Goal: Transaction & Acquisition: Obtain resource

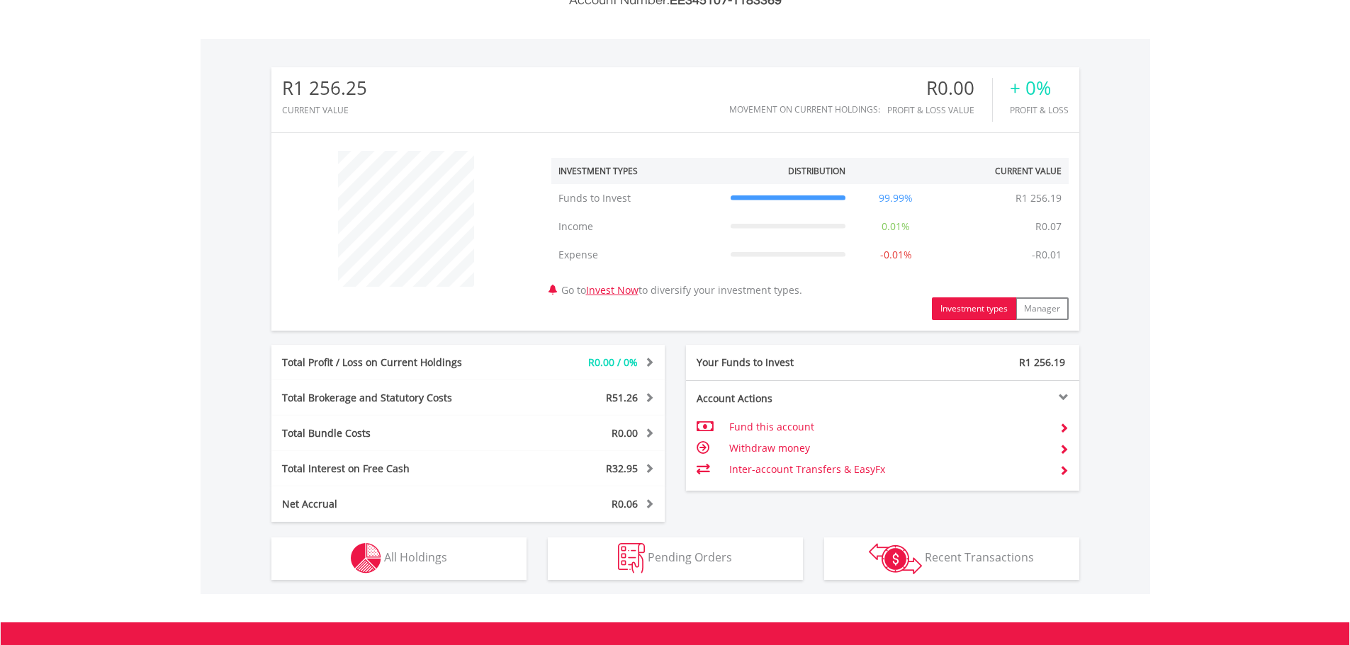
scroll to position [425, 0]
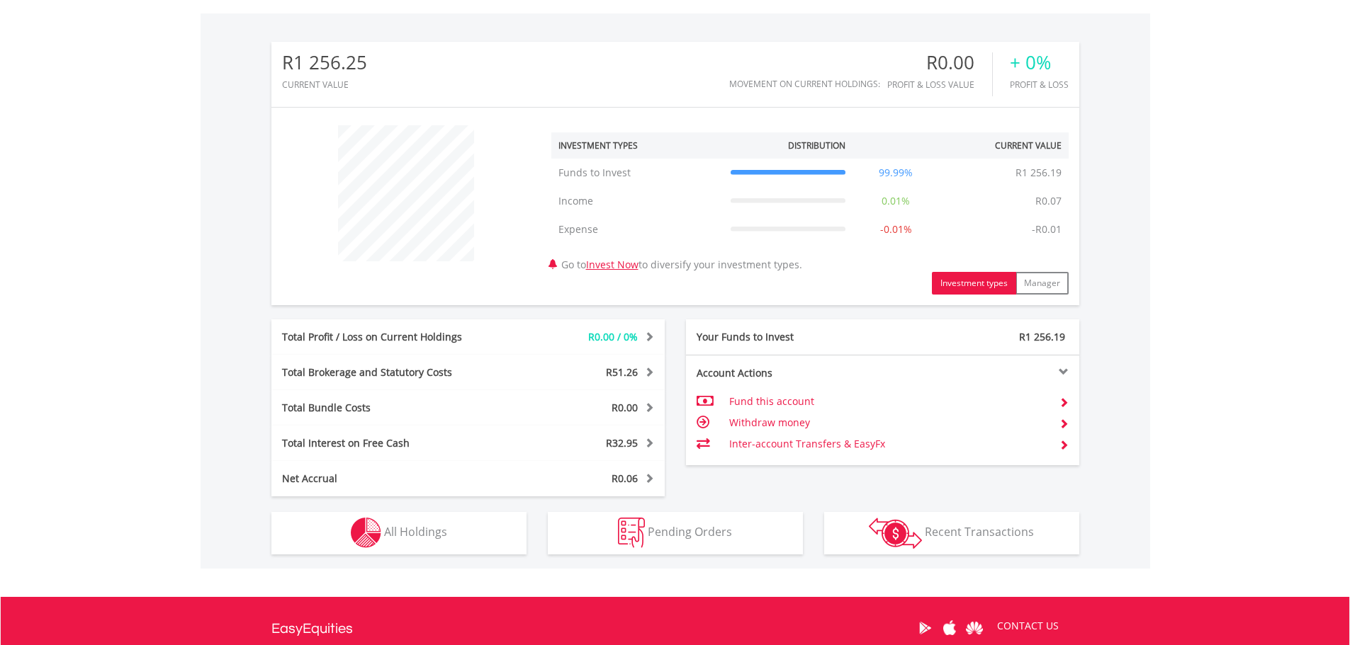
click at [792, 422] on td "Withdraw money" at bounding box center [888, 422] width 318 height 21
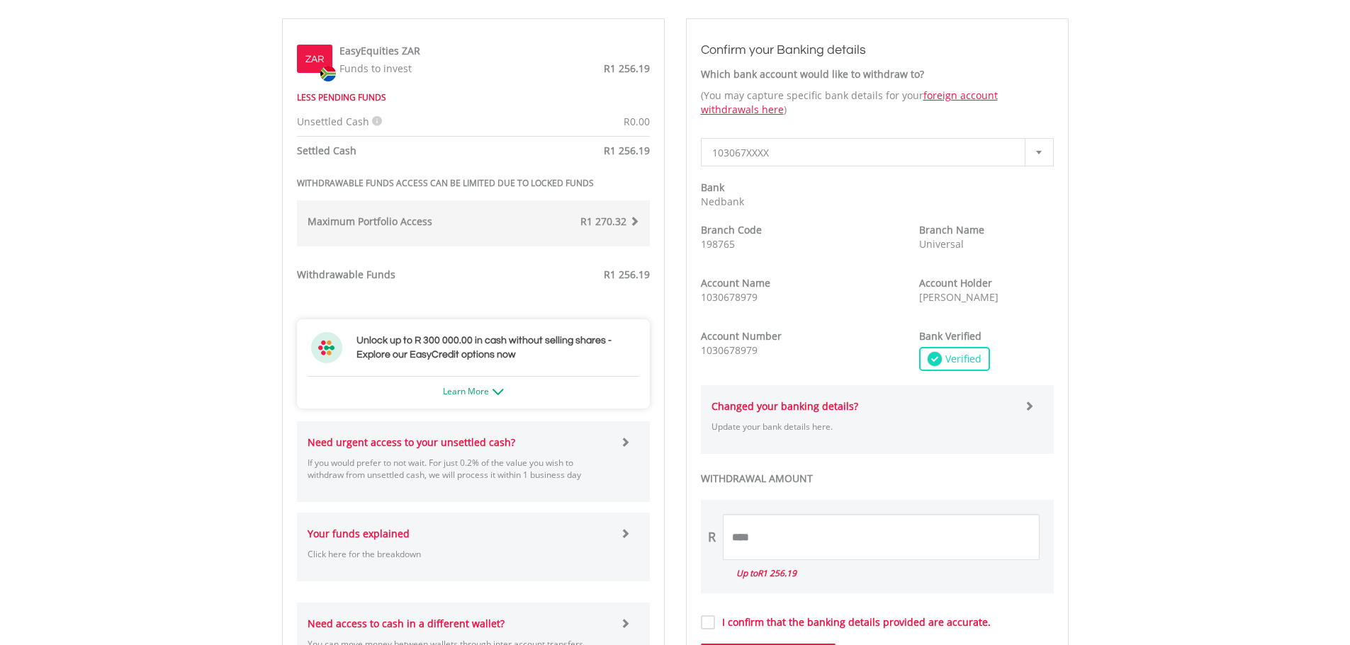
scroll to position [496, 0]
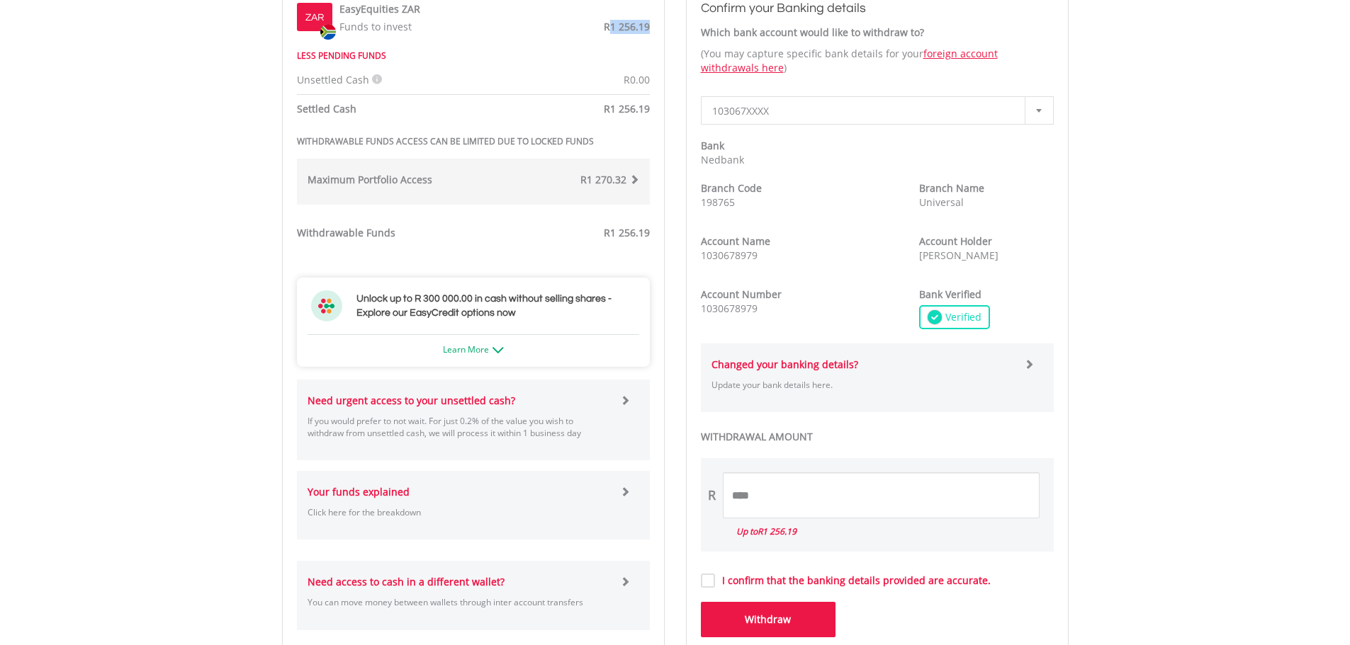
drag, startPoint x: 652, startPoint y: 28, endPoint x: 611, endPoint y: 28, distance: 40.4
click at [611, 28] on div "ZAR EasyEquities ZAR Funds to invest R1 256.19" at bounding box center [473, 16] width 374 height 35
copy span "1 256.19"
click at [789, 499] on input "****" at bounding box center [881, 496] width 317 height 46
paste input "********"
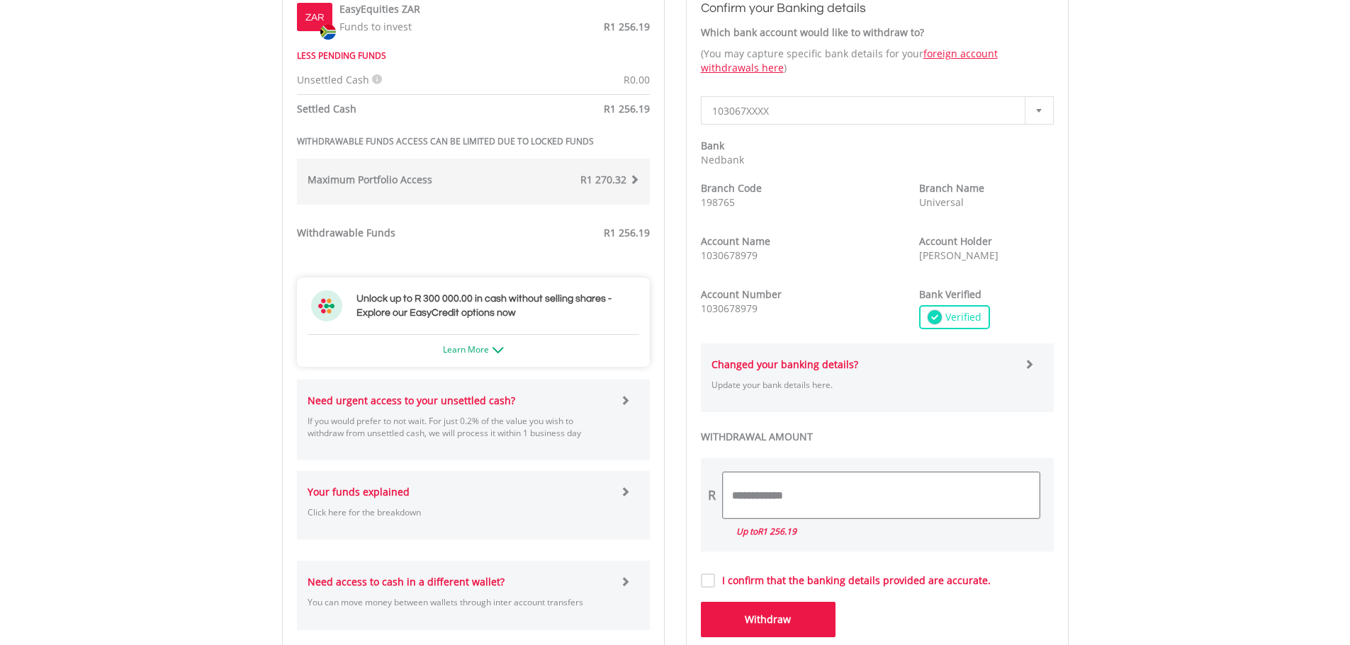
drag, startPoint x: 754, startPoint y: 490, endPoint x: 690, endPoint y: 489, distance: 63.8
click at [691, 489] on div "**********" at bounding box center [877, 322] width 383 height 691
click at [1100, 514] on body "My Investments Invest Now New Listings Sell My Recurring Investments Pending Or…" at bounding box center [675, 268] width 1350 height 1528
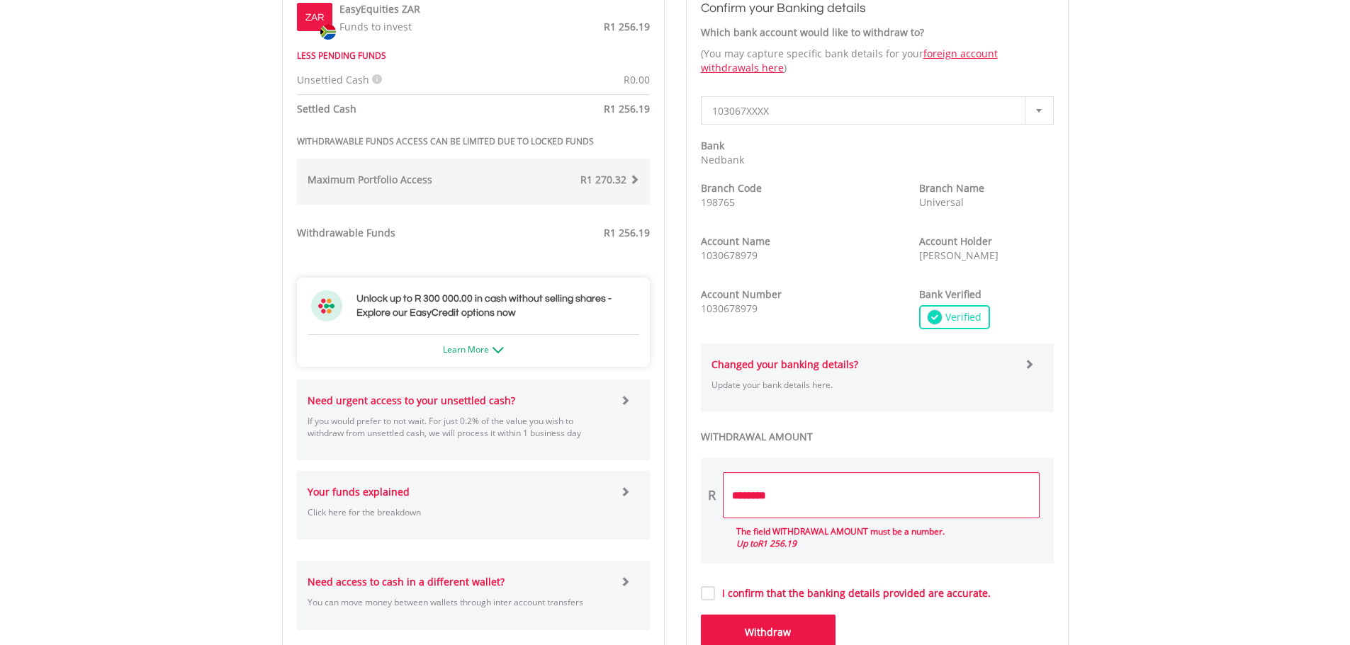
scroll to position [567, 0]
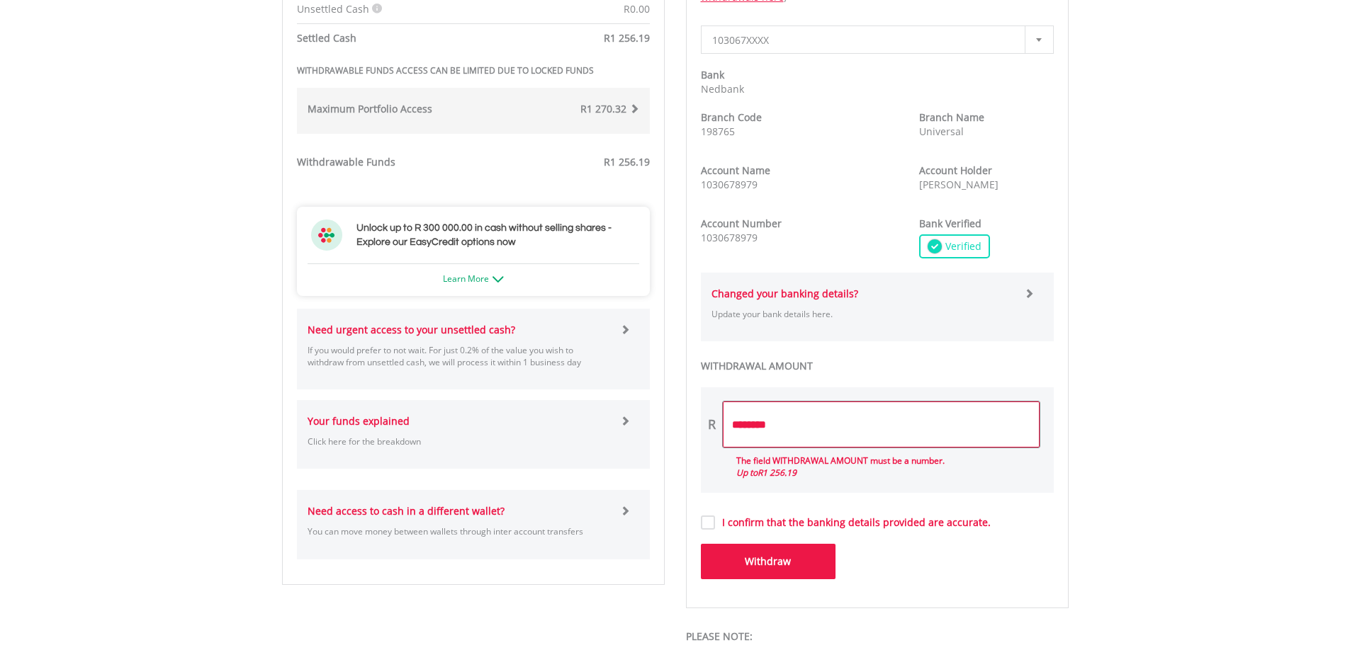
click at [742, 422] on input "********" at bounding box center [881, 425] width 317 height 46
type input "*******"
click at [701, 544] on button "Withdraw" at bounding box center [768, 561] width 135 height 35
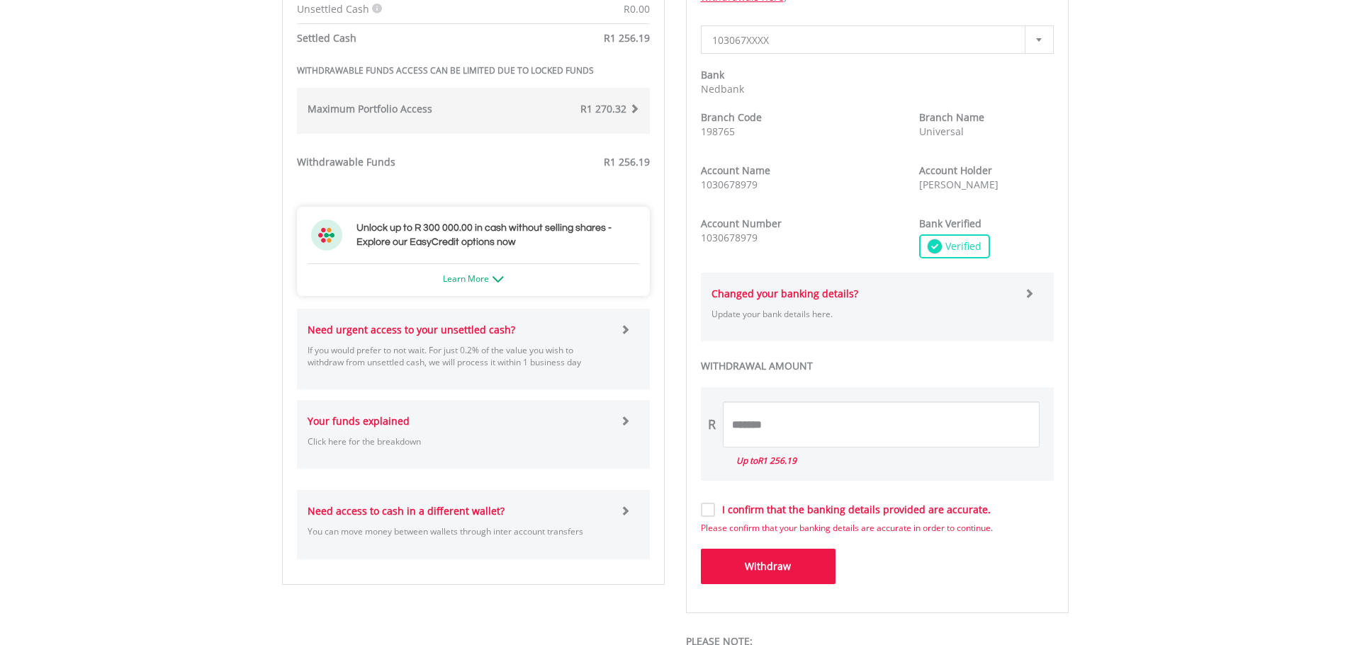
click at [1105, 509] on body "My Investments Invest Now New Listings Sell My Recurring Investments Pending Or…" at bounding box center [675, 205] width 1350 height 1545
click at [751, 565] on button "Withdraw" at bounding box center [768, 566] width 135 height 35
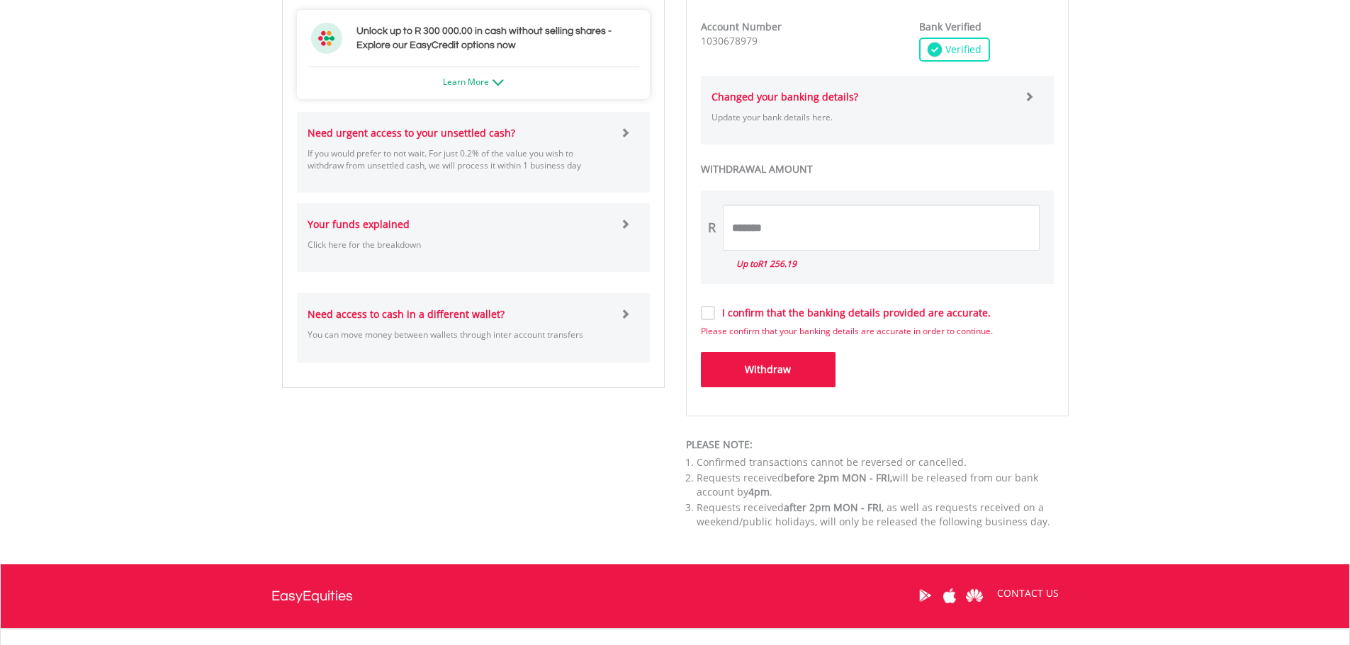
scroll to position [779, 0]
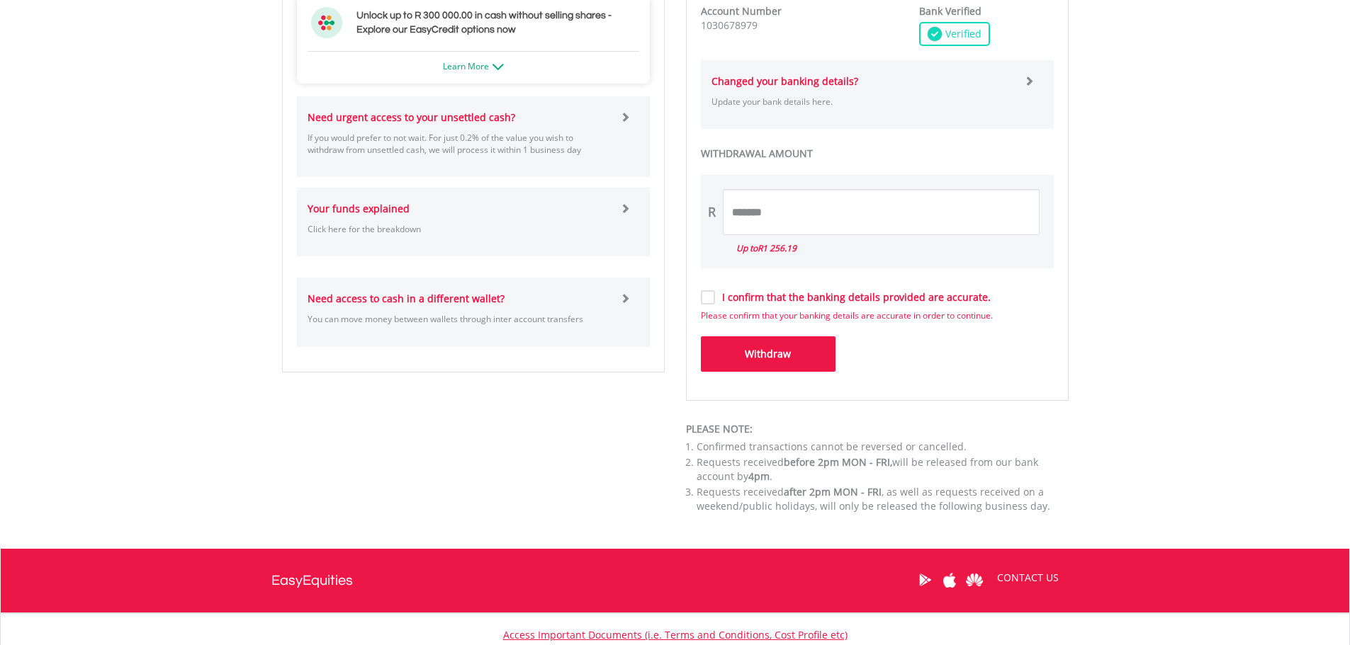
click at [715, 293] on label "I confirm that the banking details provided are accurate." at bounding box center [853, 297] width 276 height 14
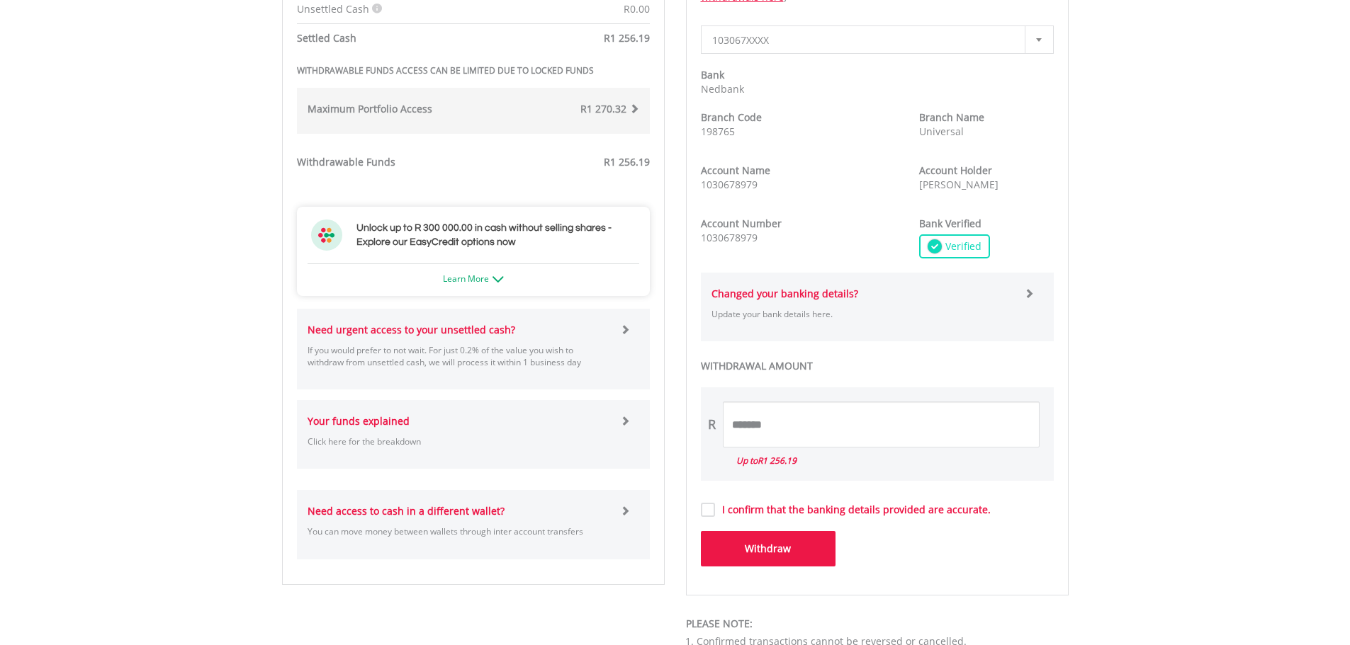
scroll to position [638, 0]
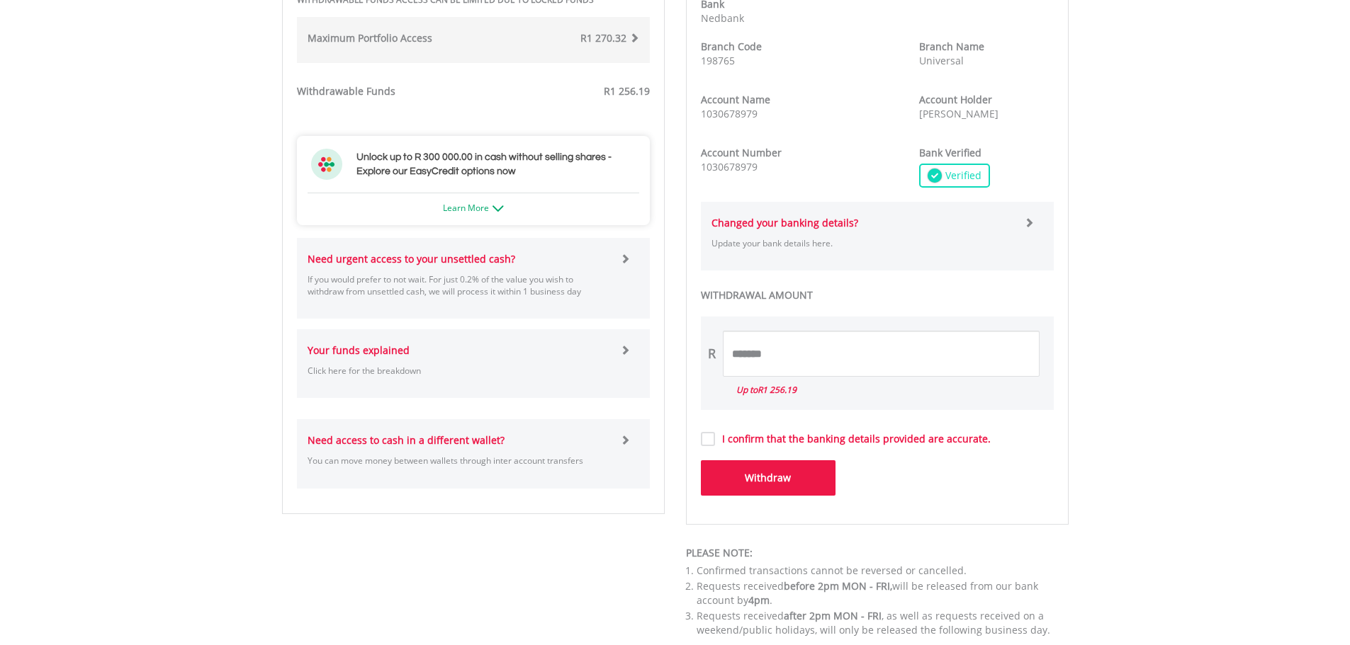
click at [792, 475] on button "Withdraw" at bounding box center [768, 478] width 135 height 35
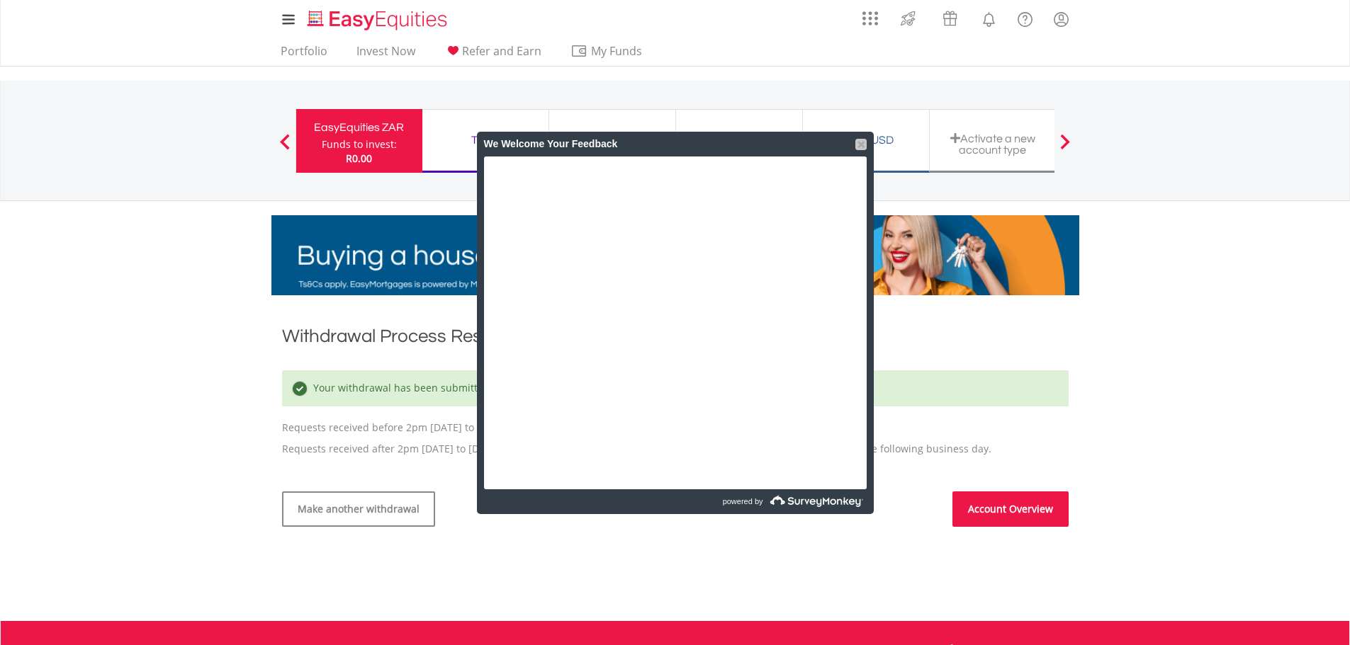
click at [856, 144] on div at bounding box center [860, 144] width 11 height 11
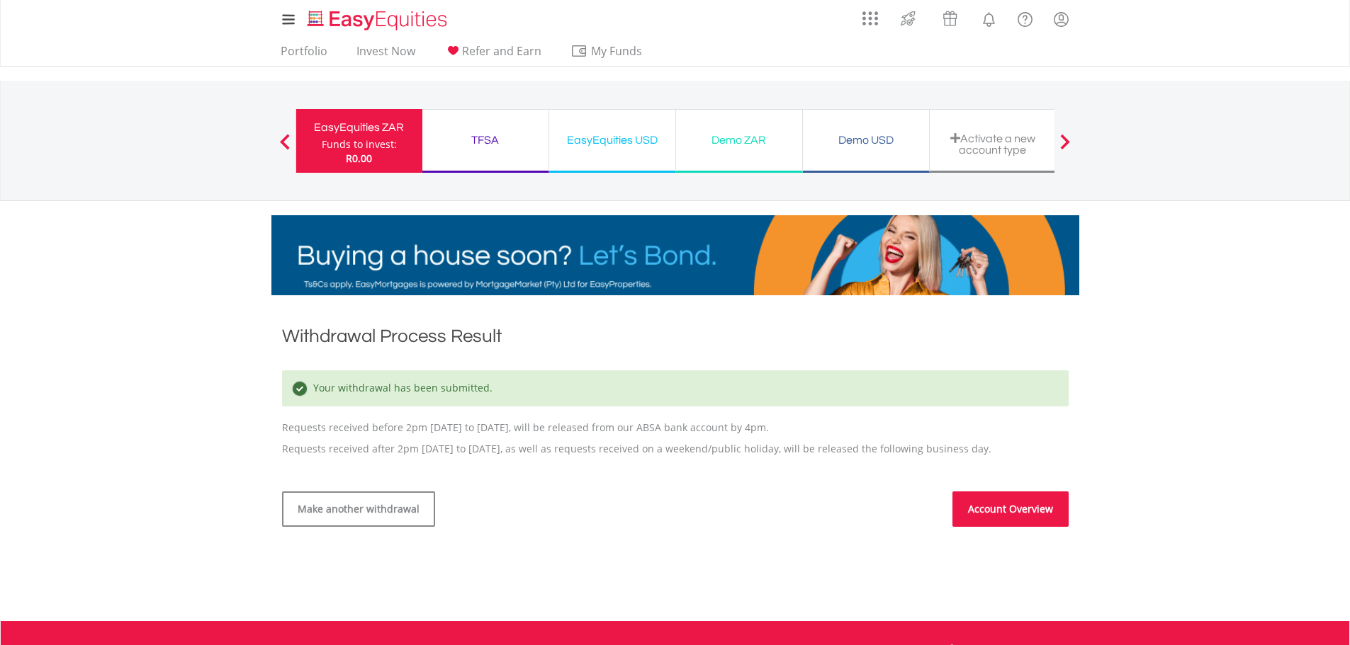
click at [1015, 512] on link "Account Overview" at bounding box center [1010, 509] width 116 height 35
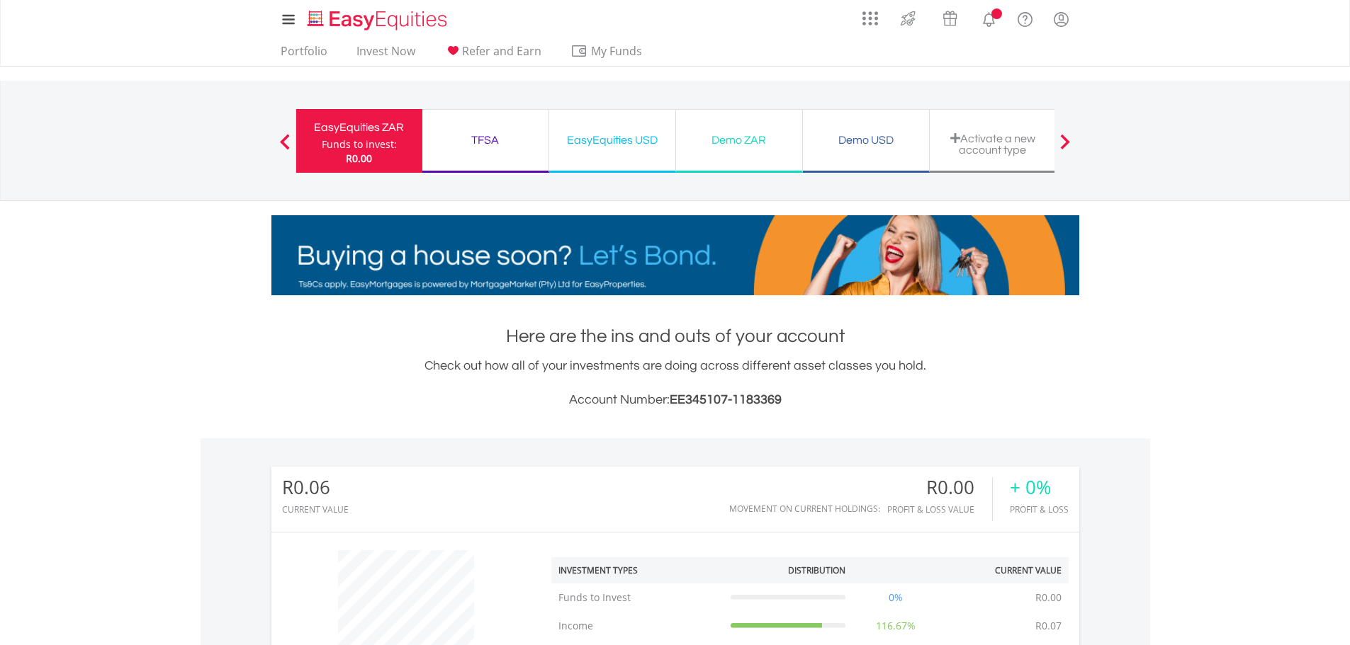
click at [498, 141] on div "TFSA" at bounding box center [485, 140] width 109 height 20
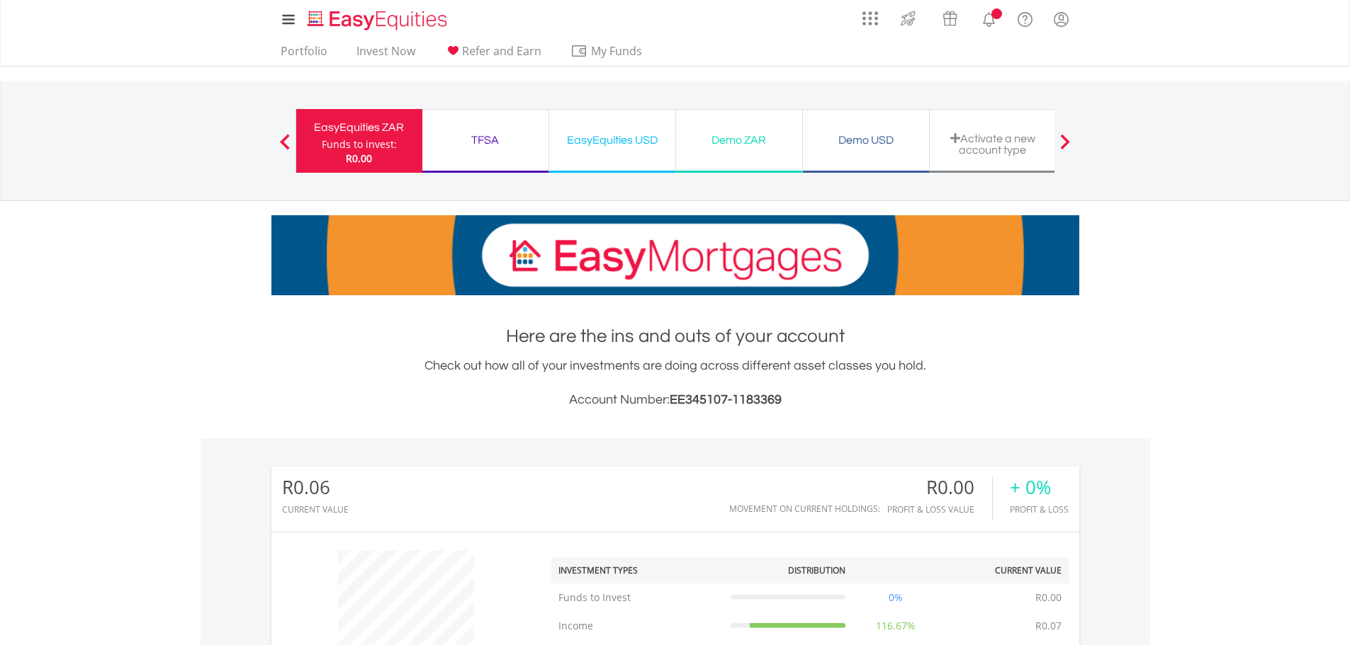
scroll to position [136, 269]
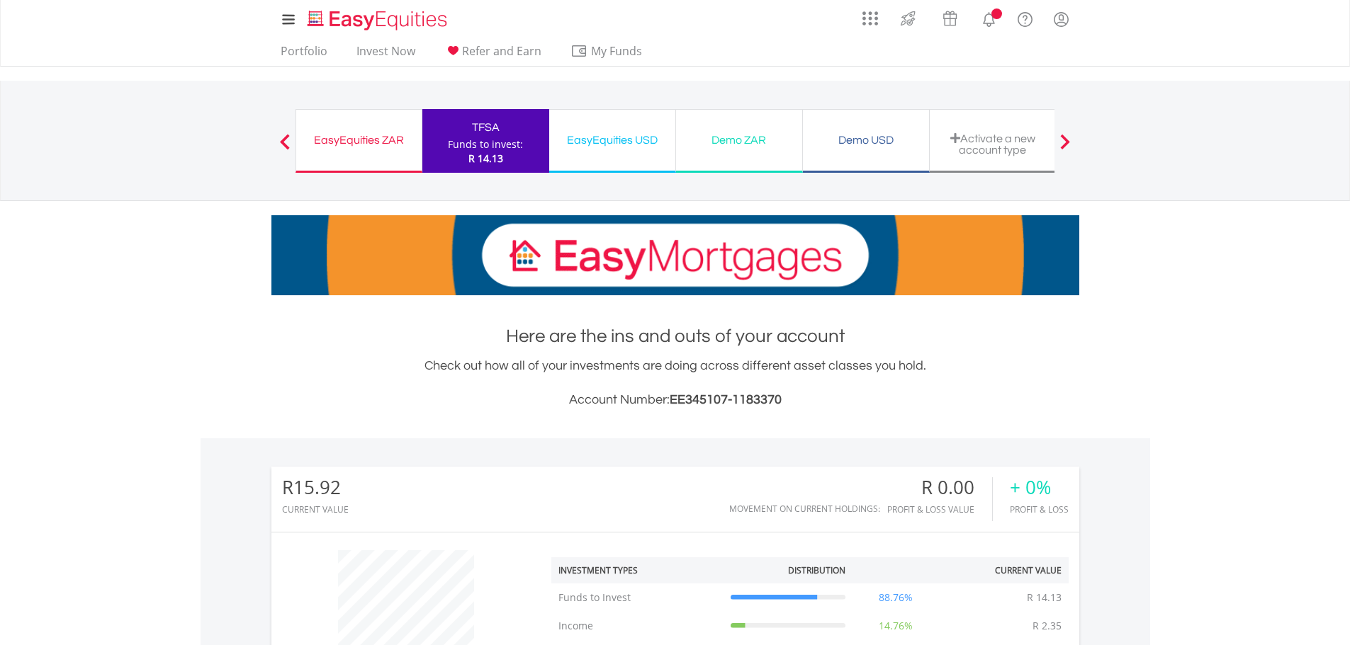
scroll to position [136, 269]
